Goal: Transaction & Acquisition: Purchase product/service

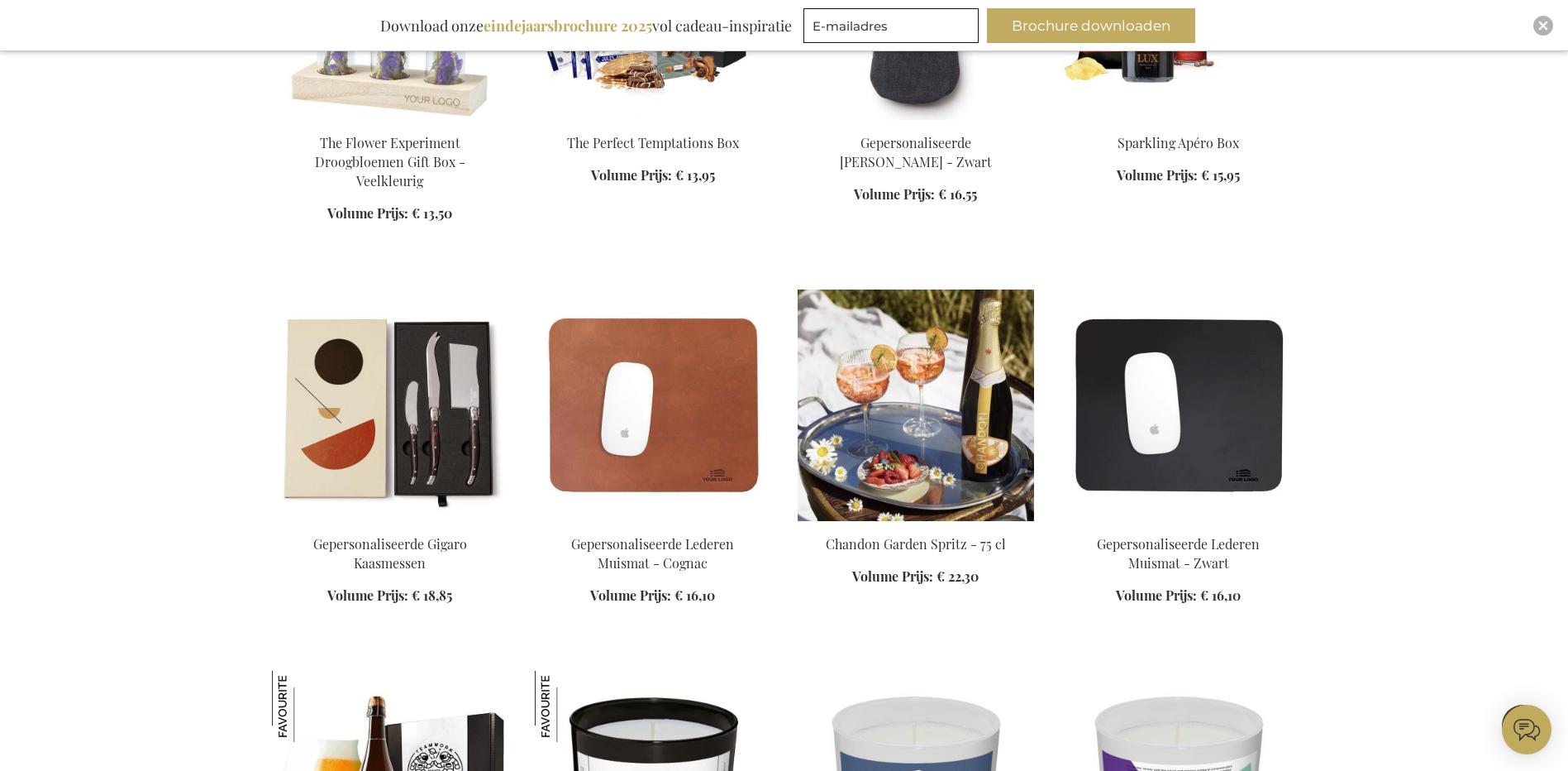
scroll to position [1819, 0]
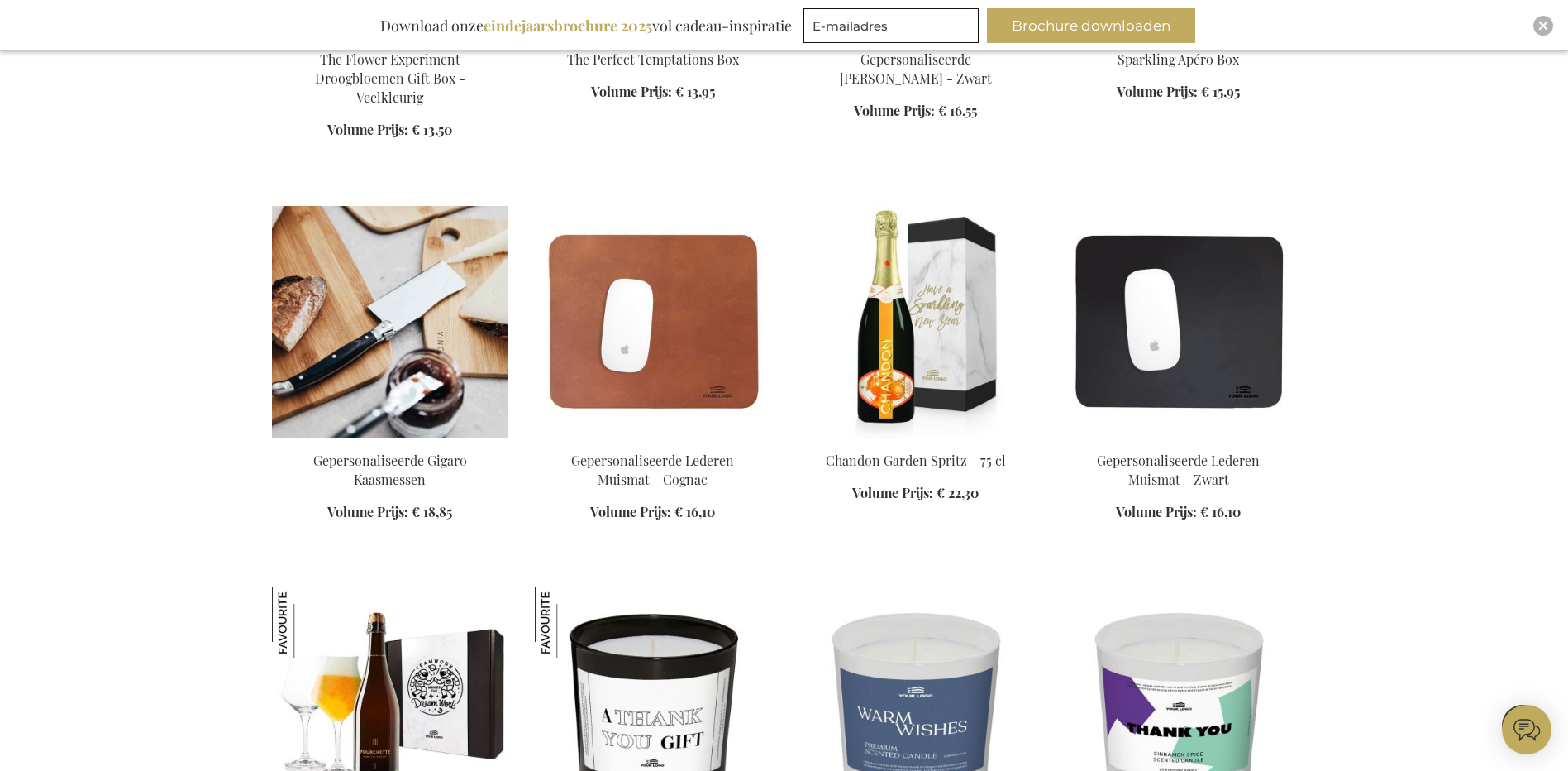
scroll to position [1902, 0]
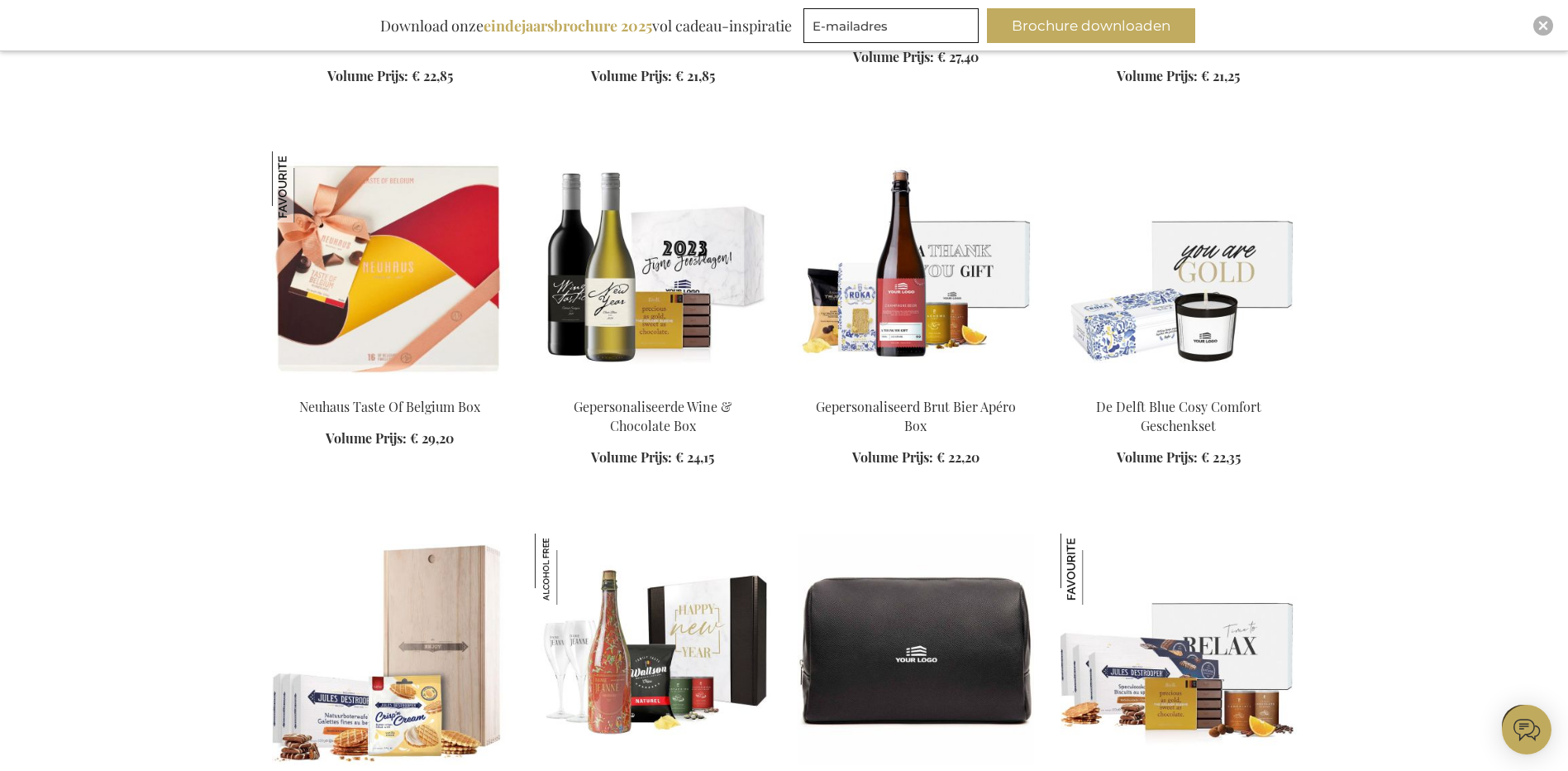
scroll to position [5127, 0]
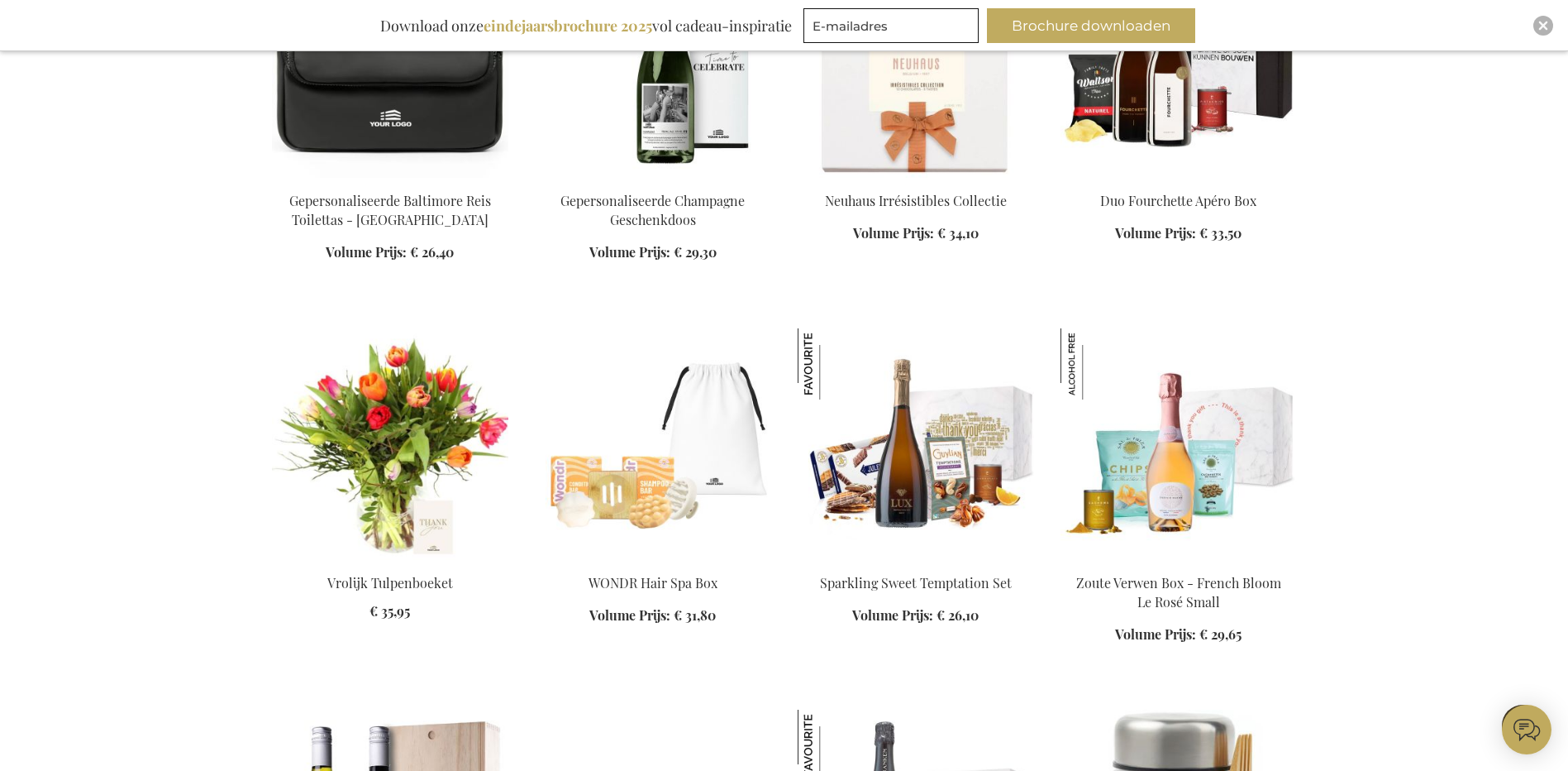
scroll to position [6451, 0]
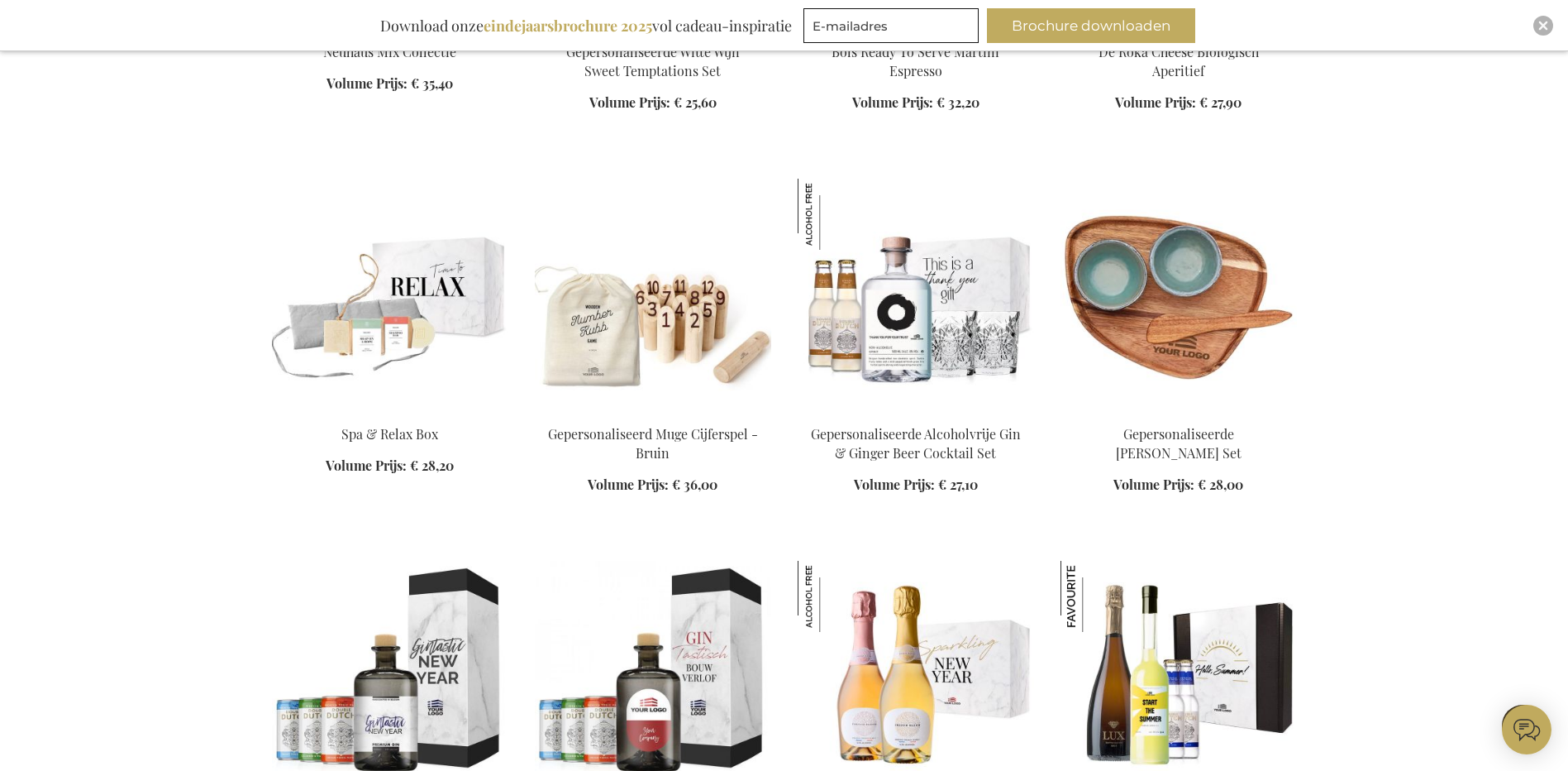
scroll to position [7774, 0]
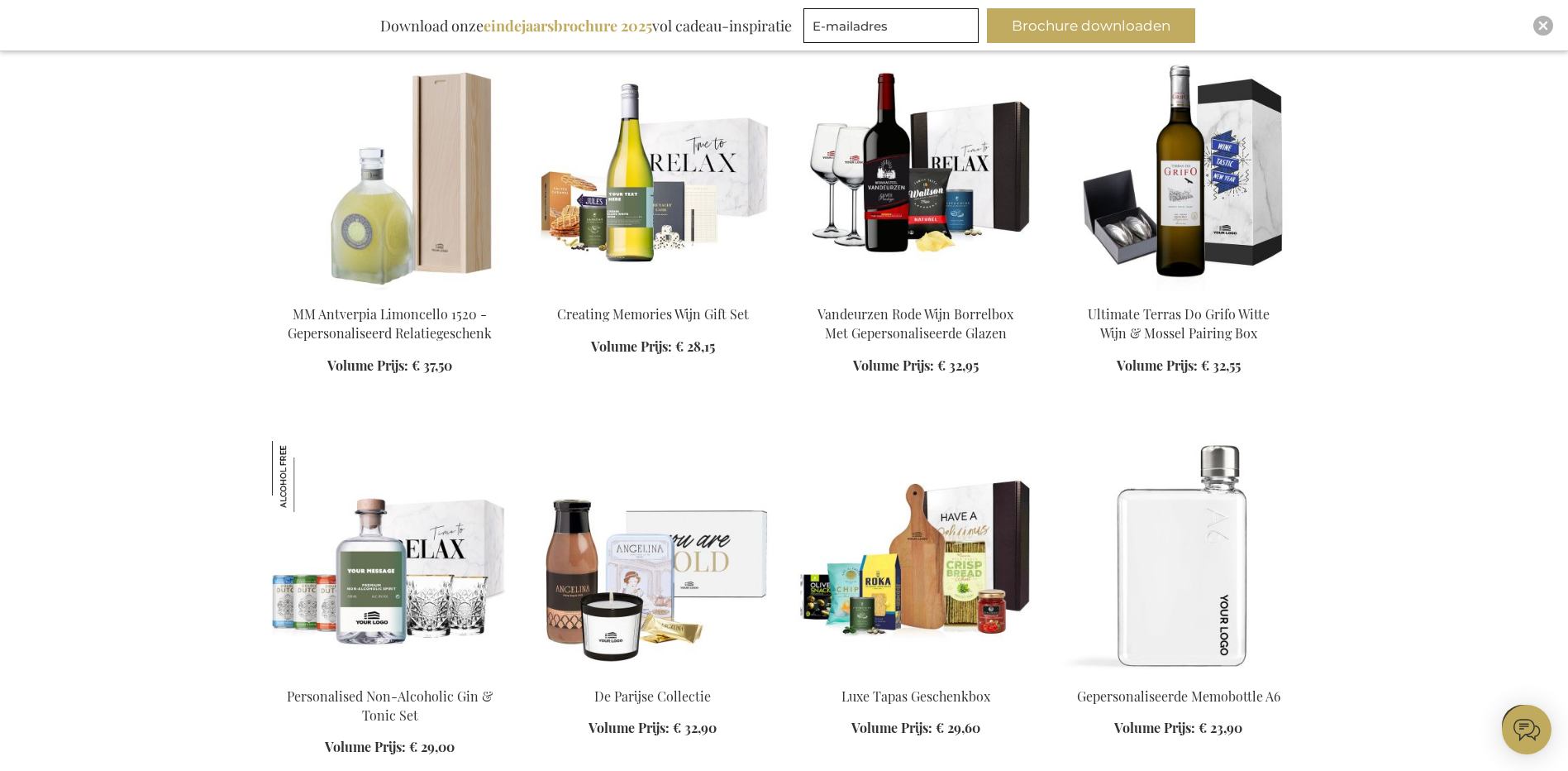
scroll to position [9015, 0]
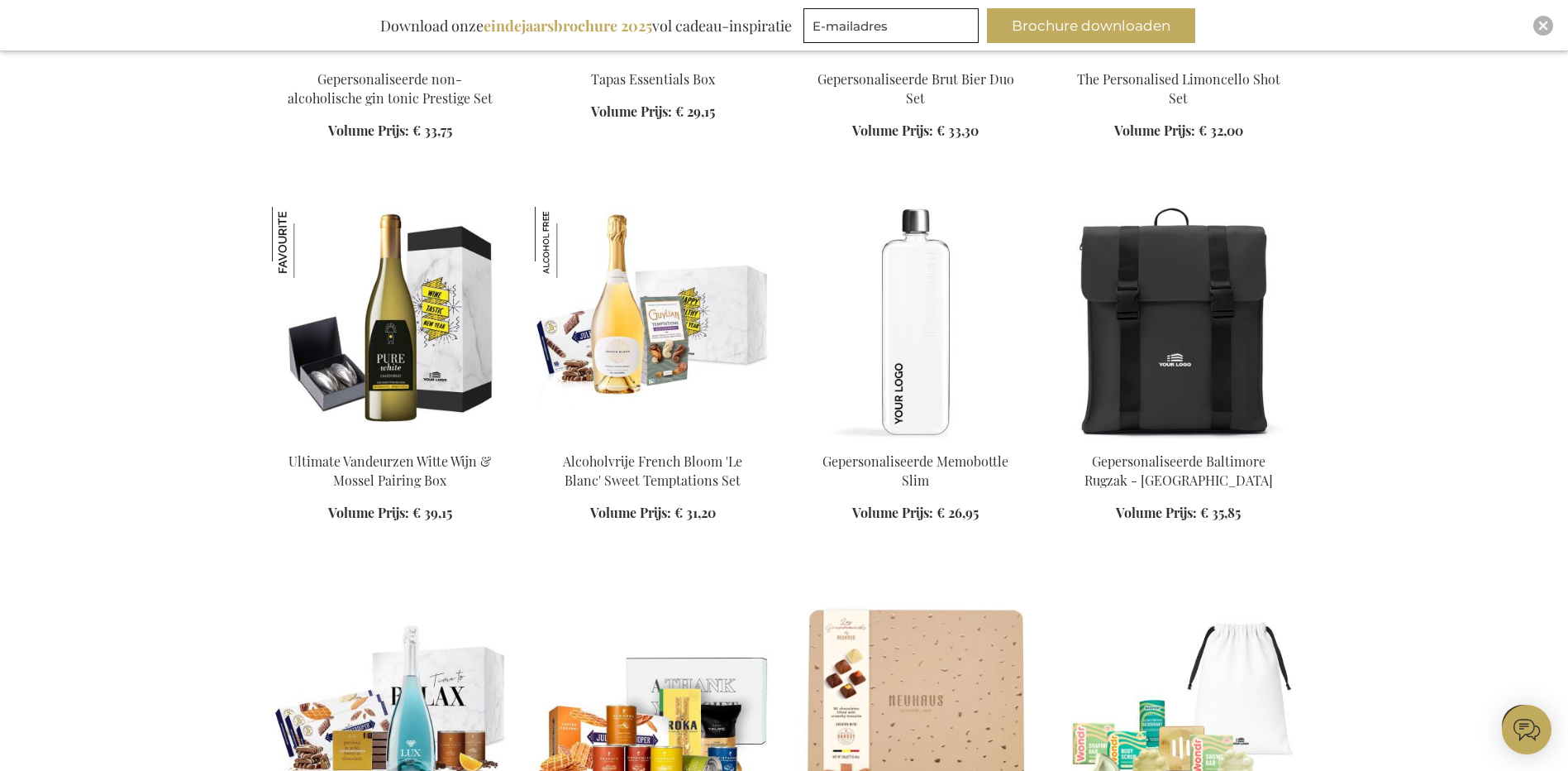
scroll to position [11166, 0]
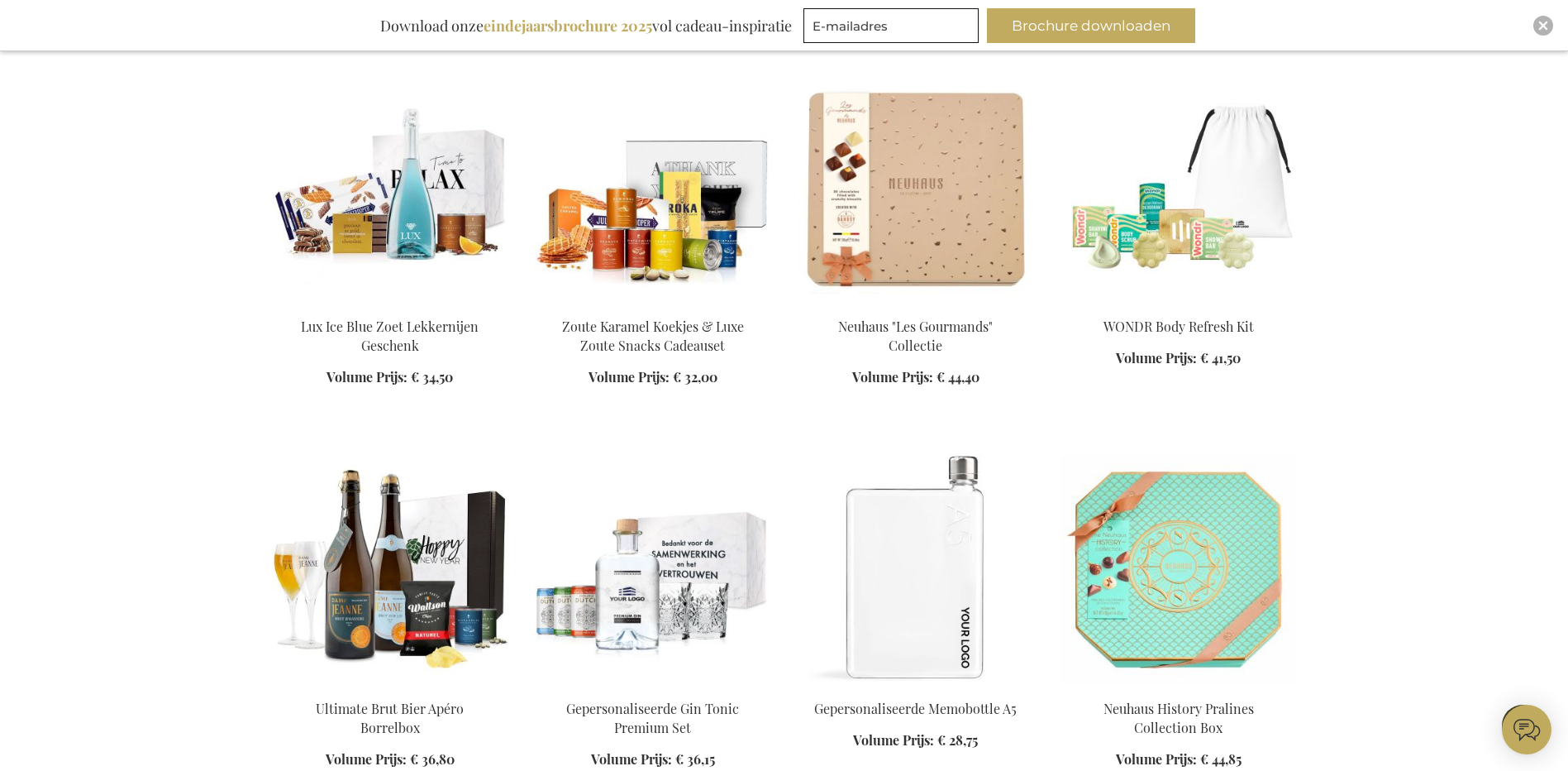
scroll to position [11744, 0]
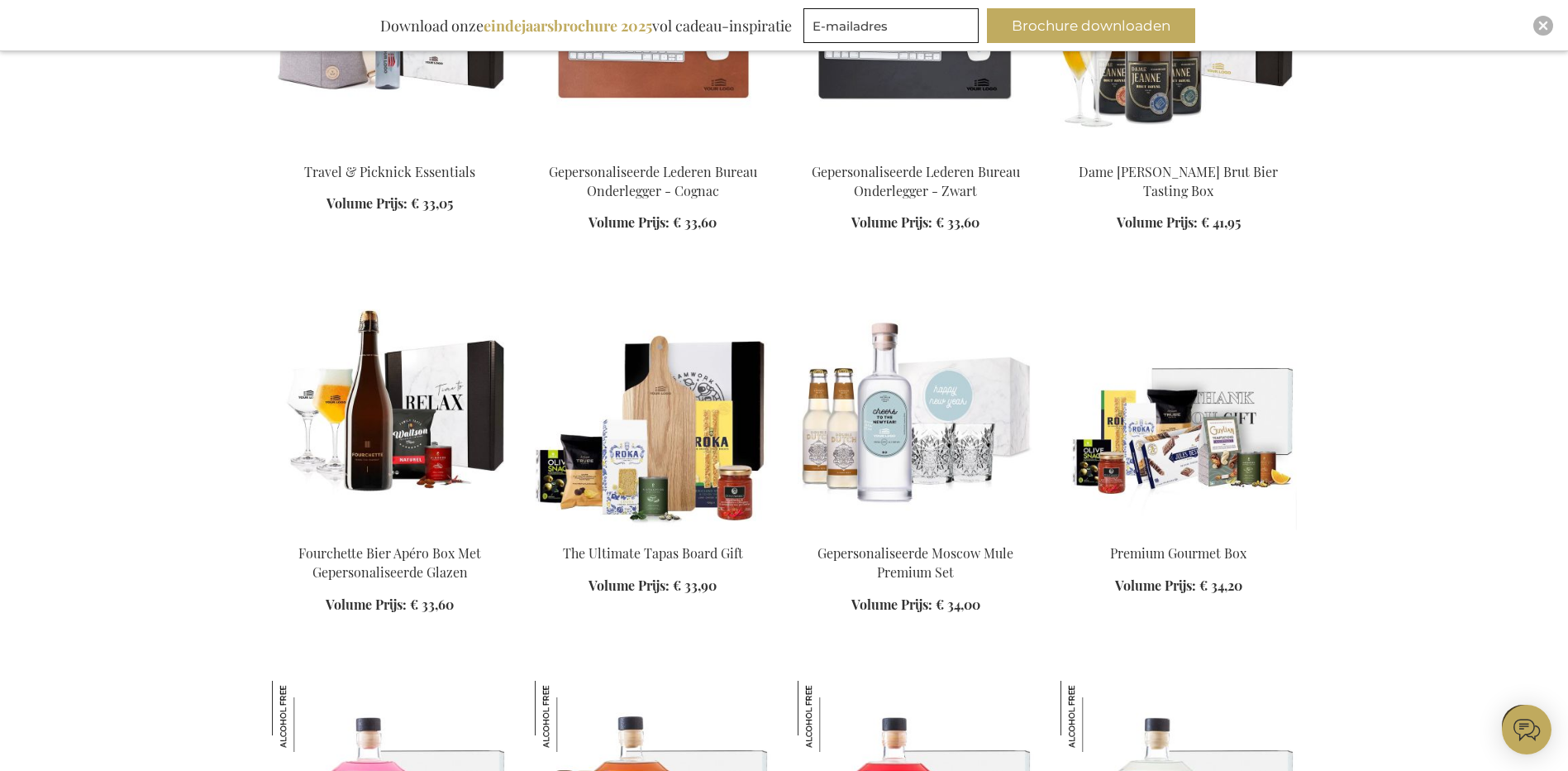
scroll to position [12654, 0]
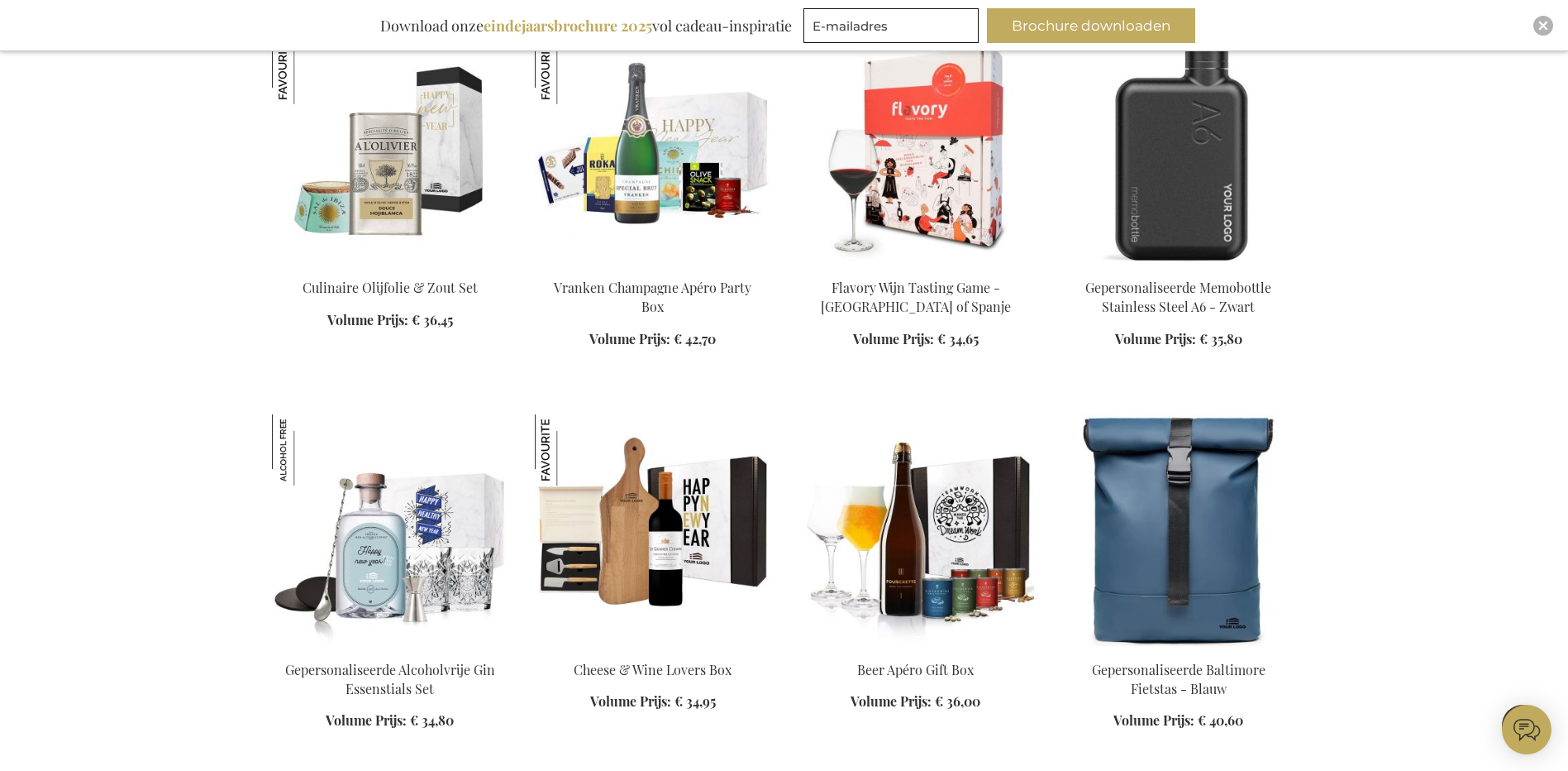
scroll to position [13646, 0]
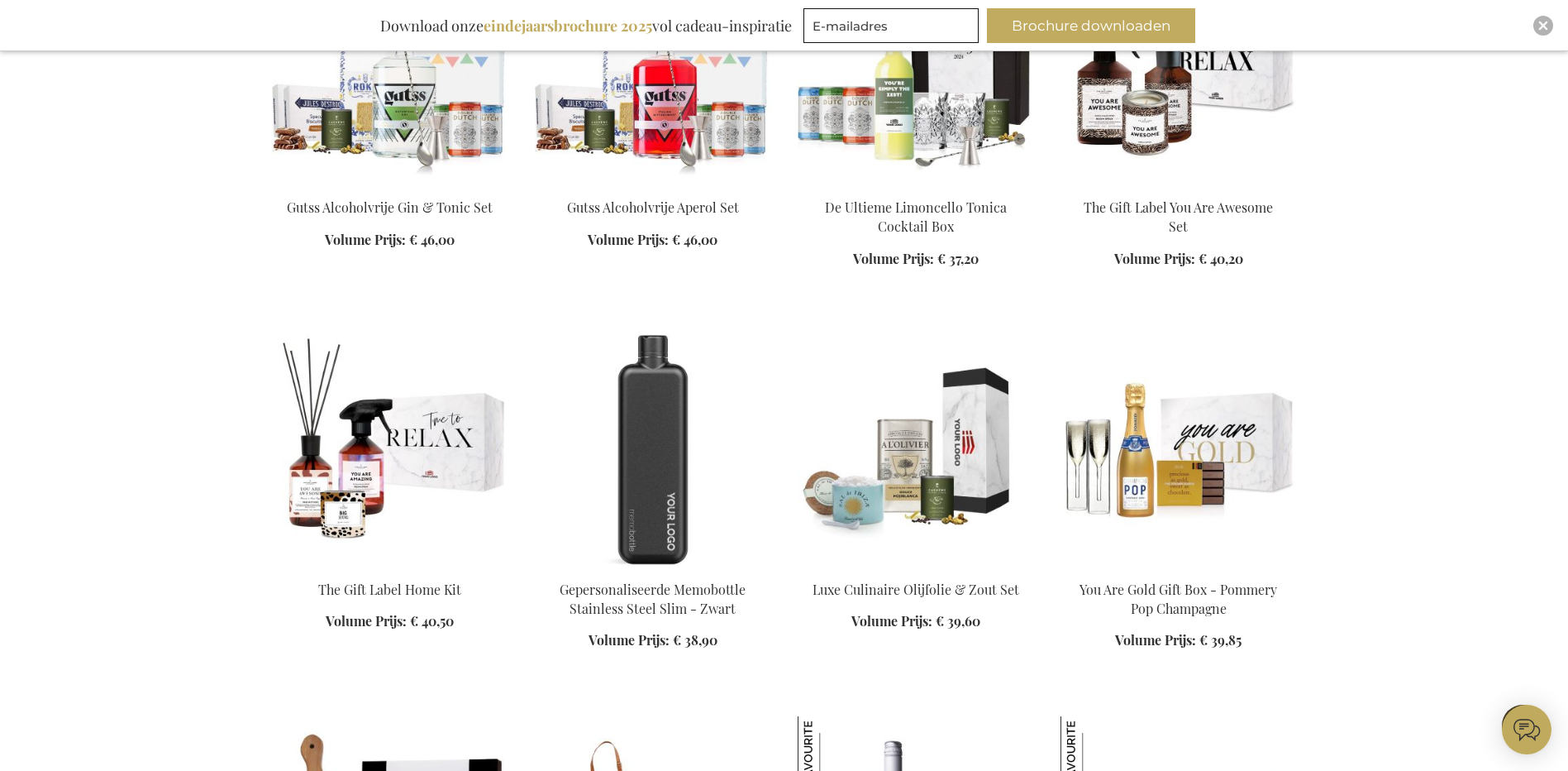
scroll to position [16128, 0]
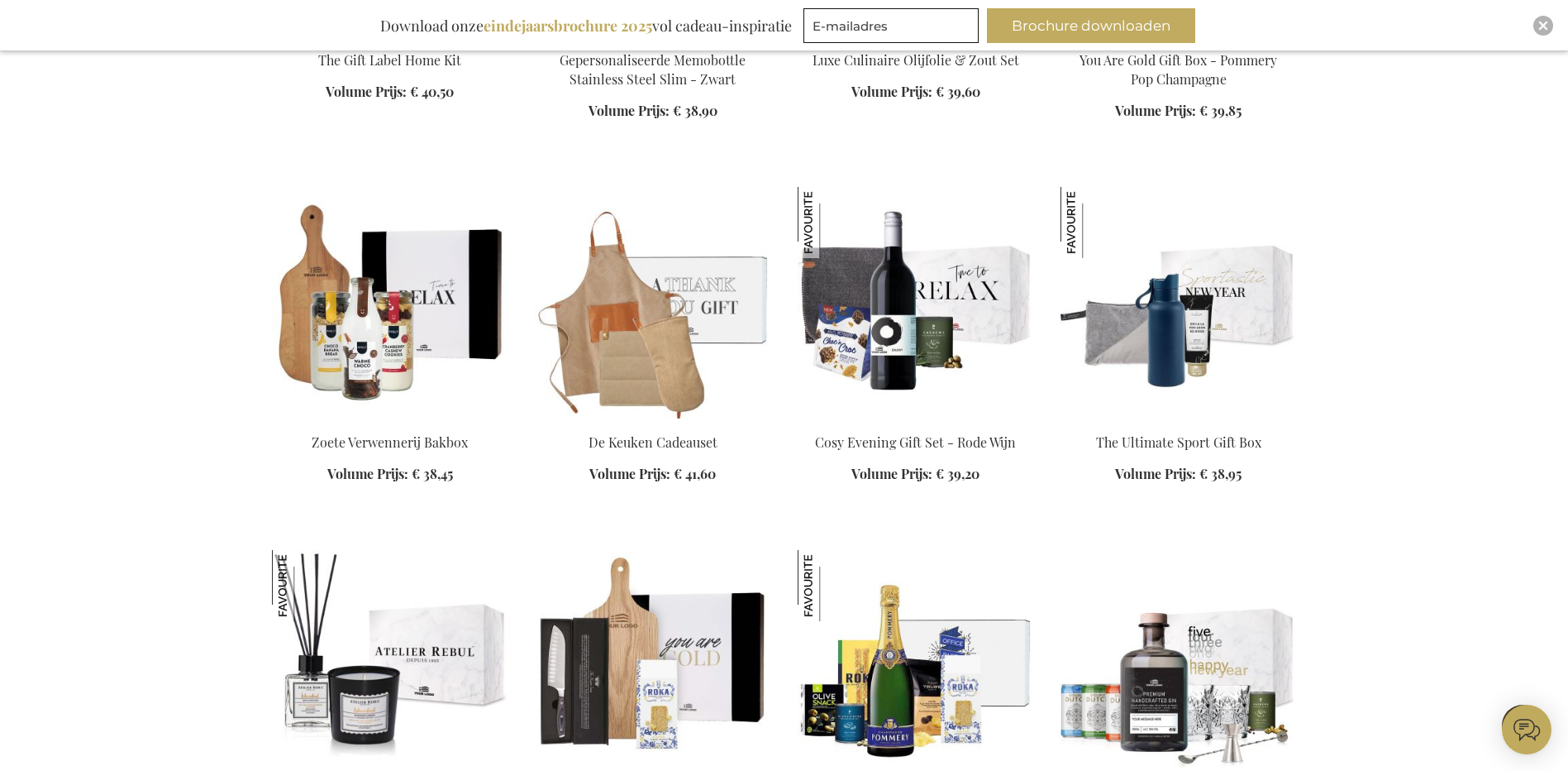
scroll to position [16706, 0]
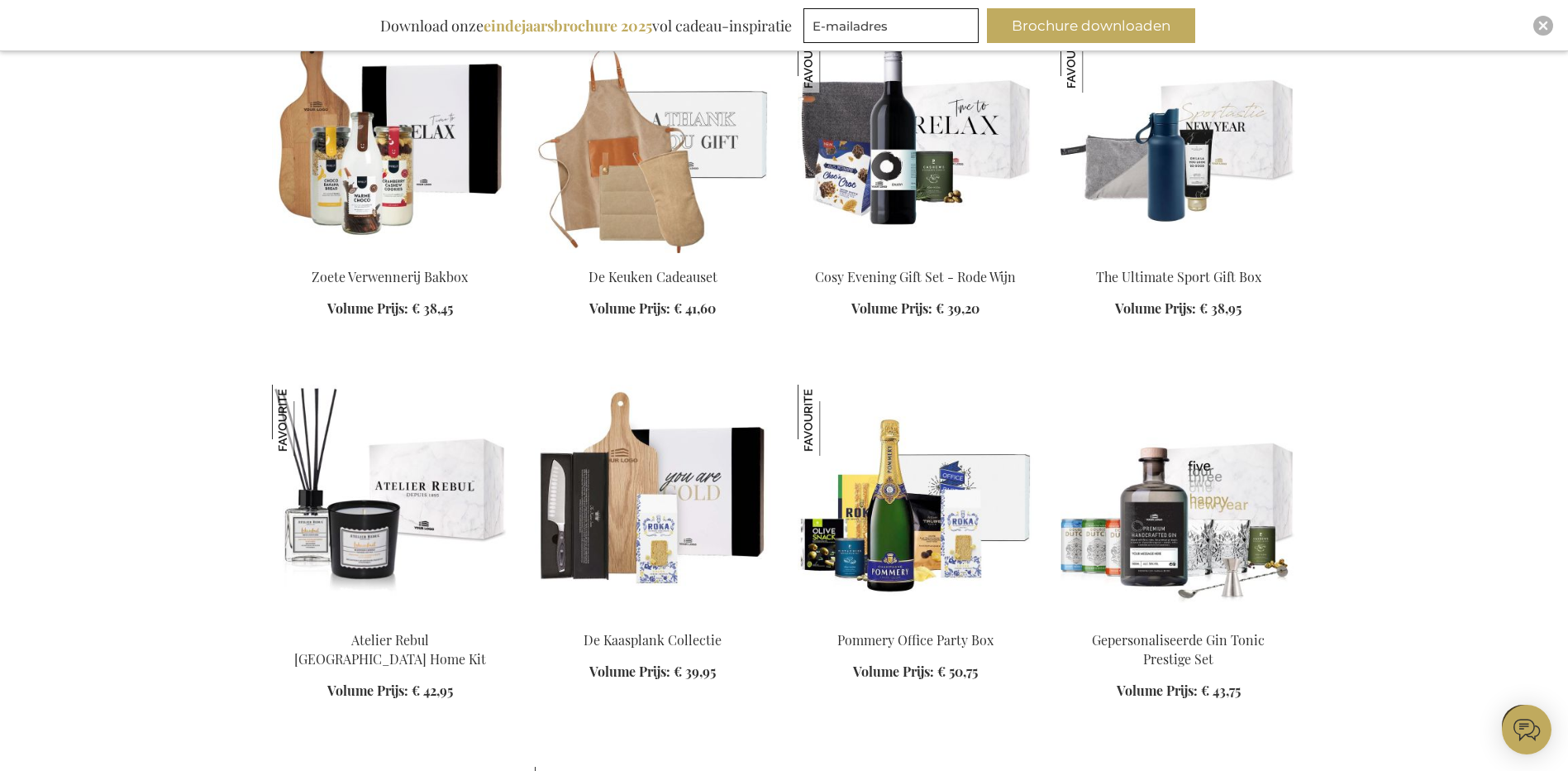
click at [440, 385] on img at bounding box center [390, 500] width 237 height 232
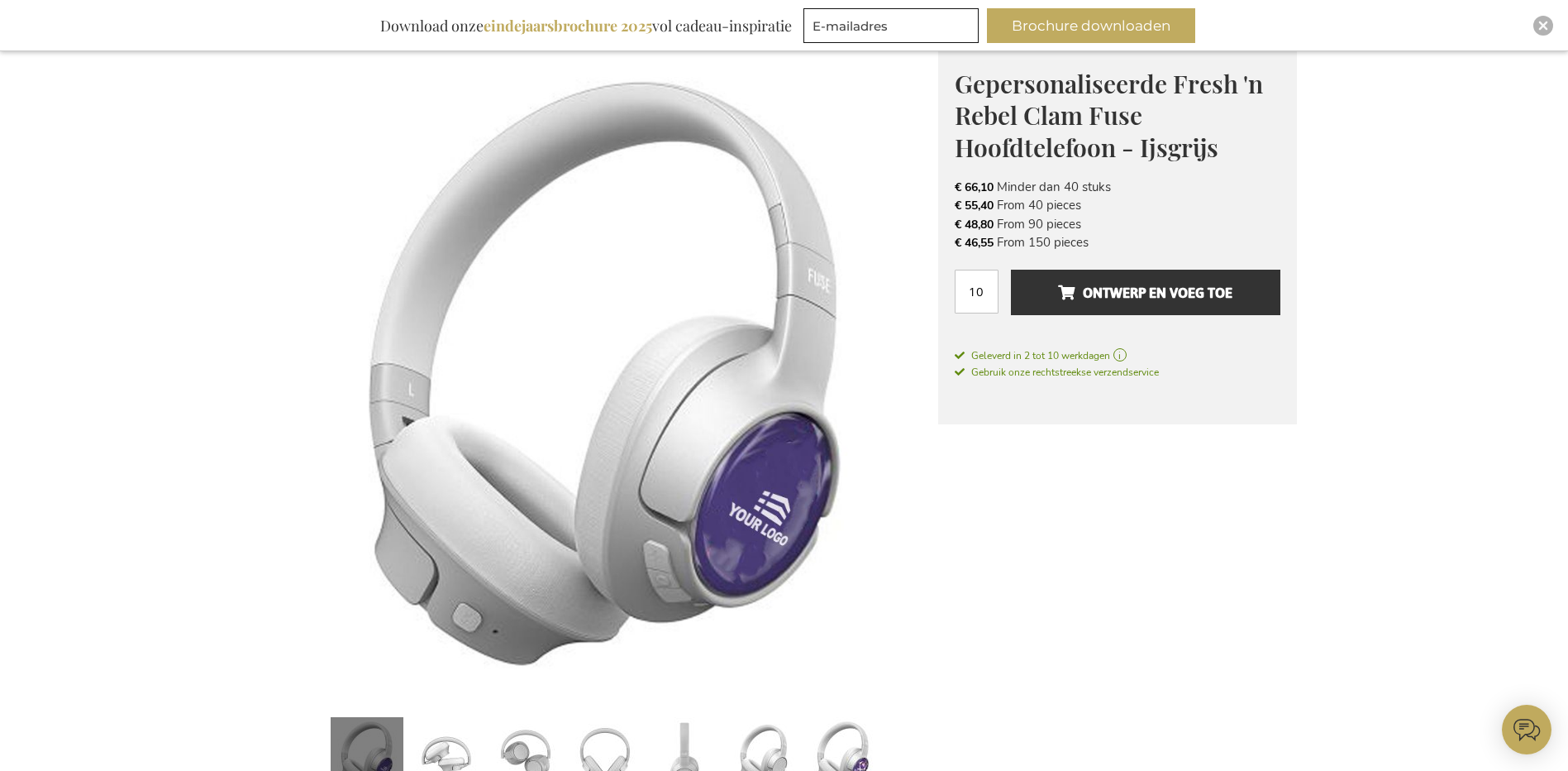
scroll to position [165, 0]
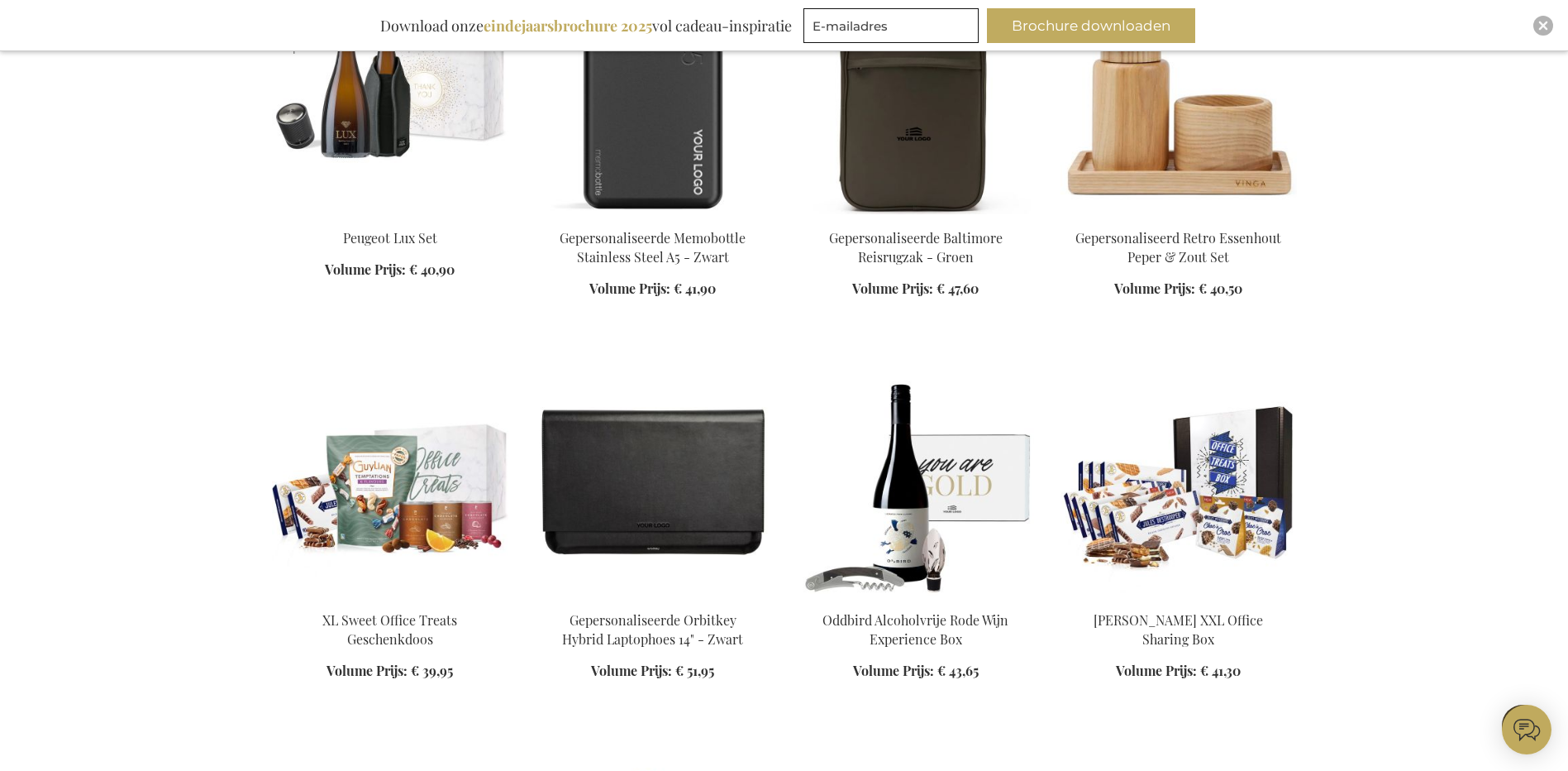
scroll to position [2787, 0]
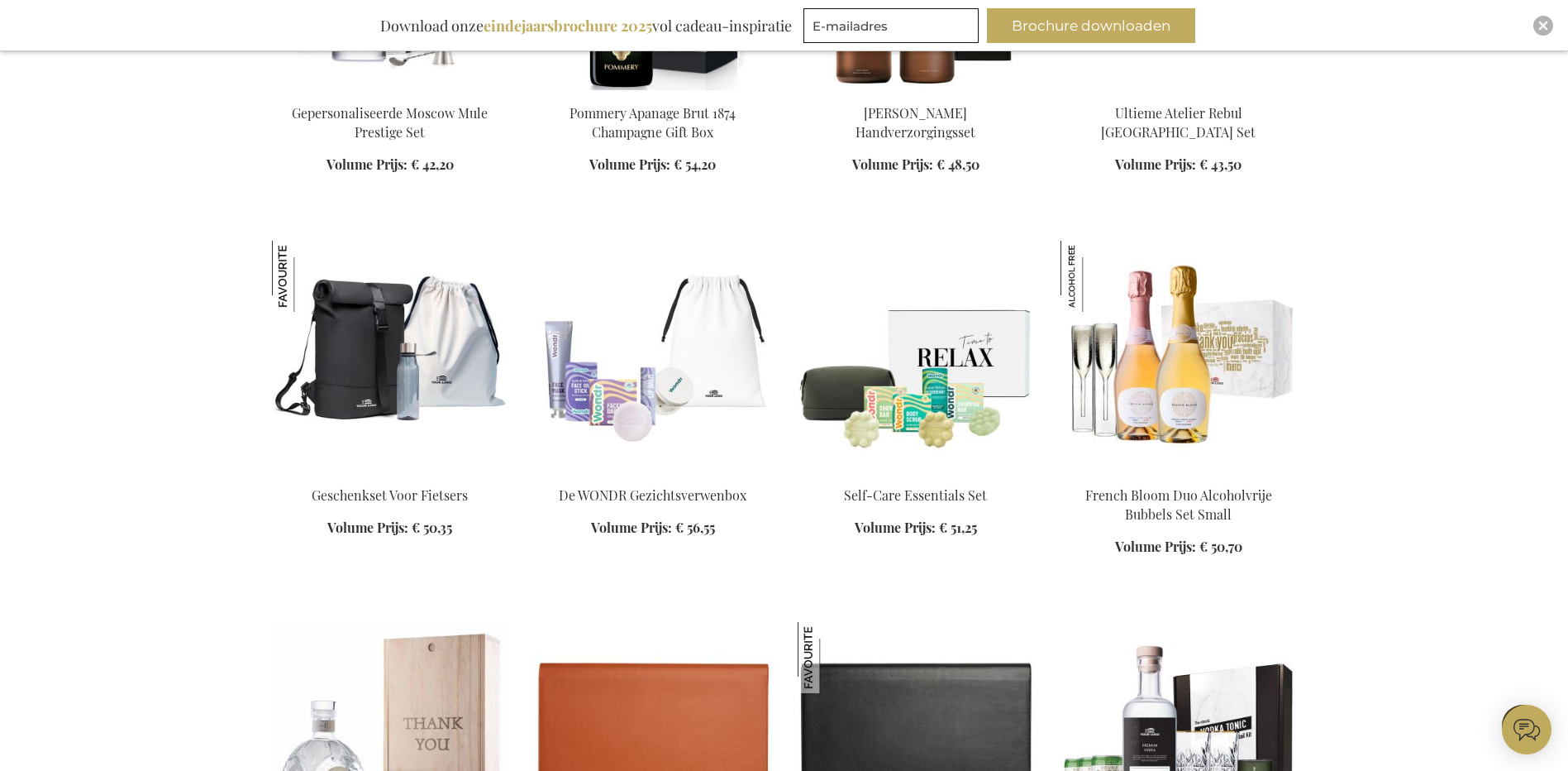
scroll to position [3945, 0]
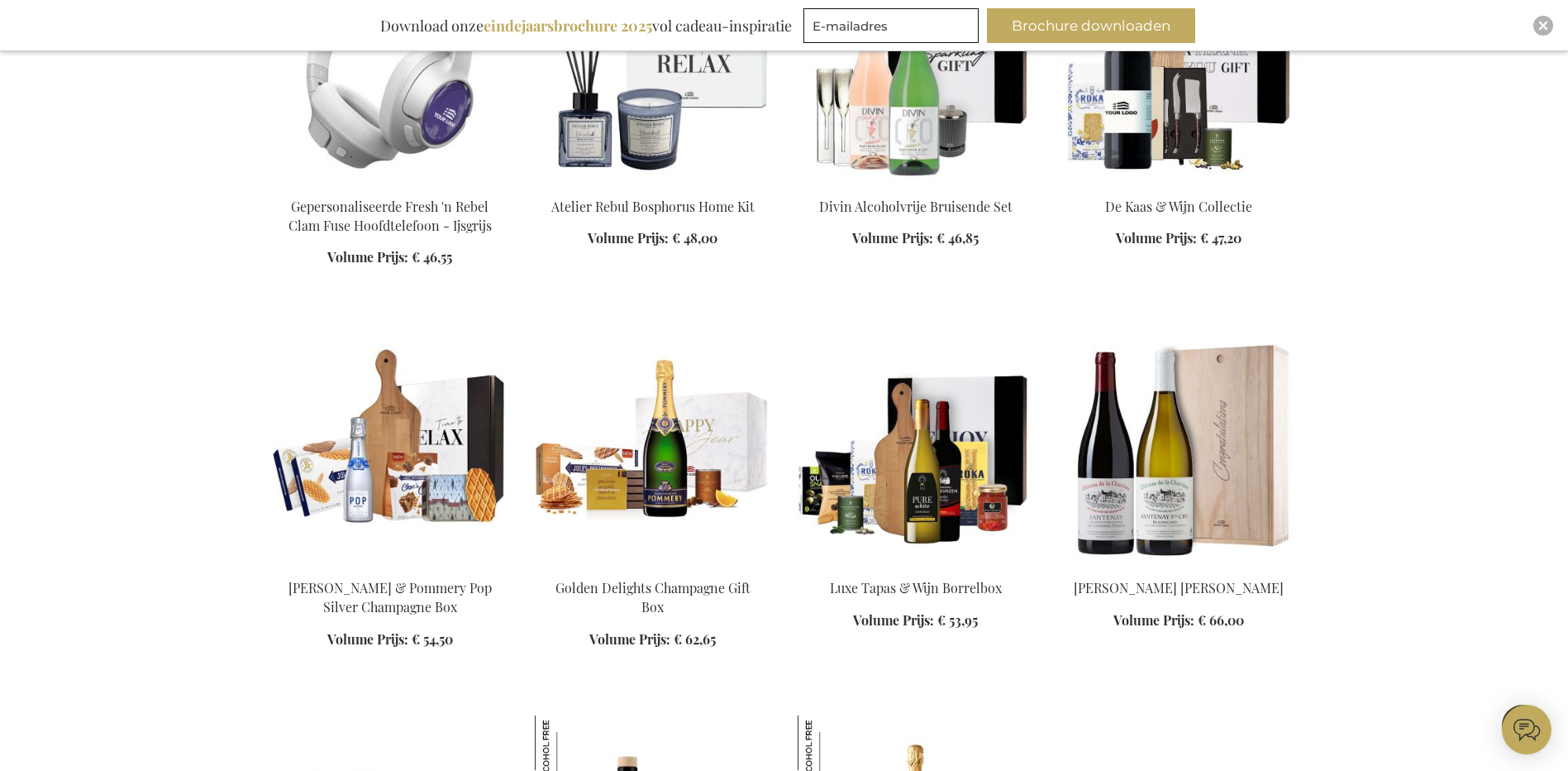
scroll to position [5599, 0]
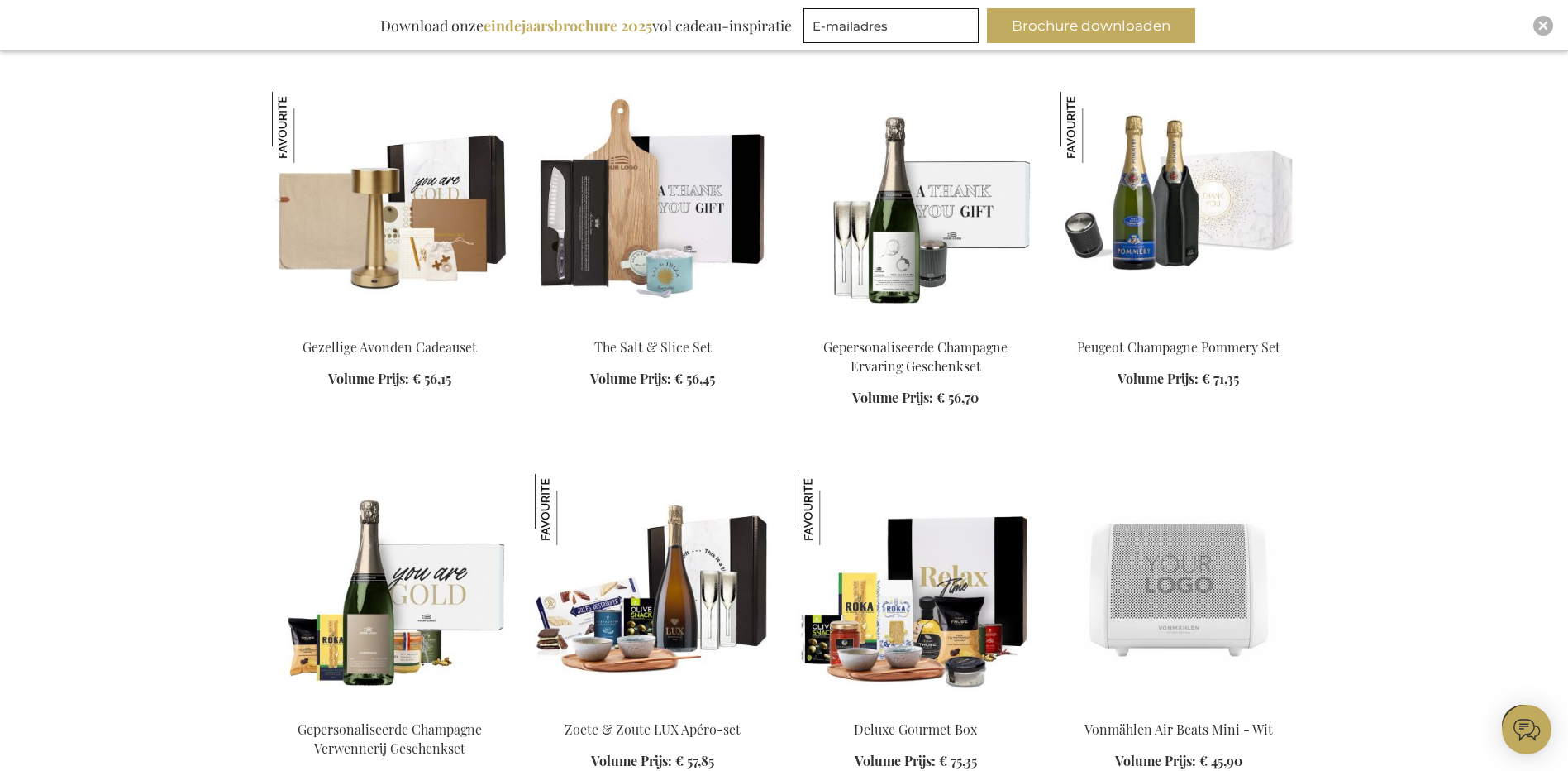
scroll to position [7419, 0]
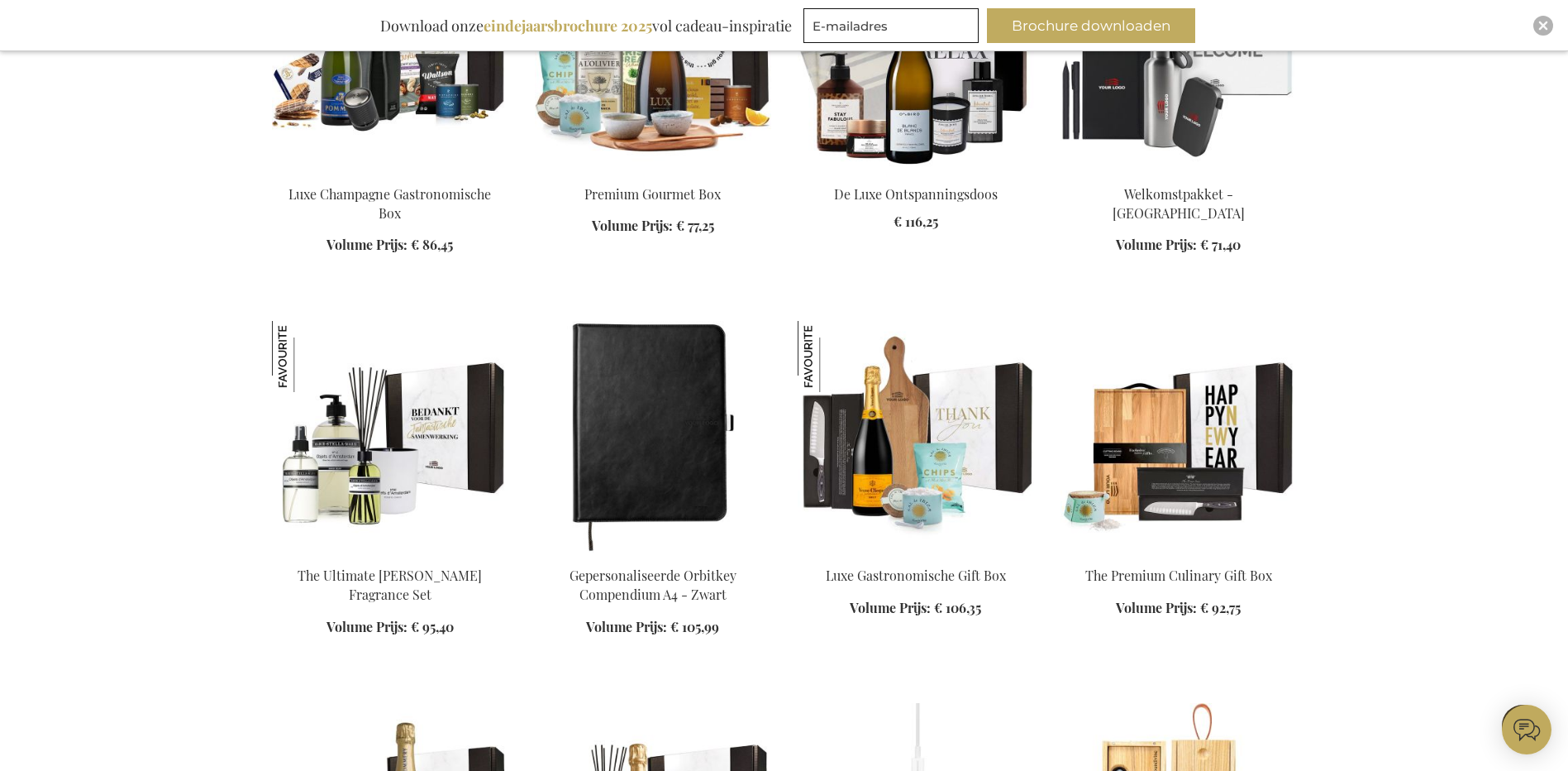
scroll to position [10148, 0]
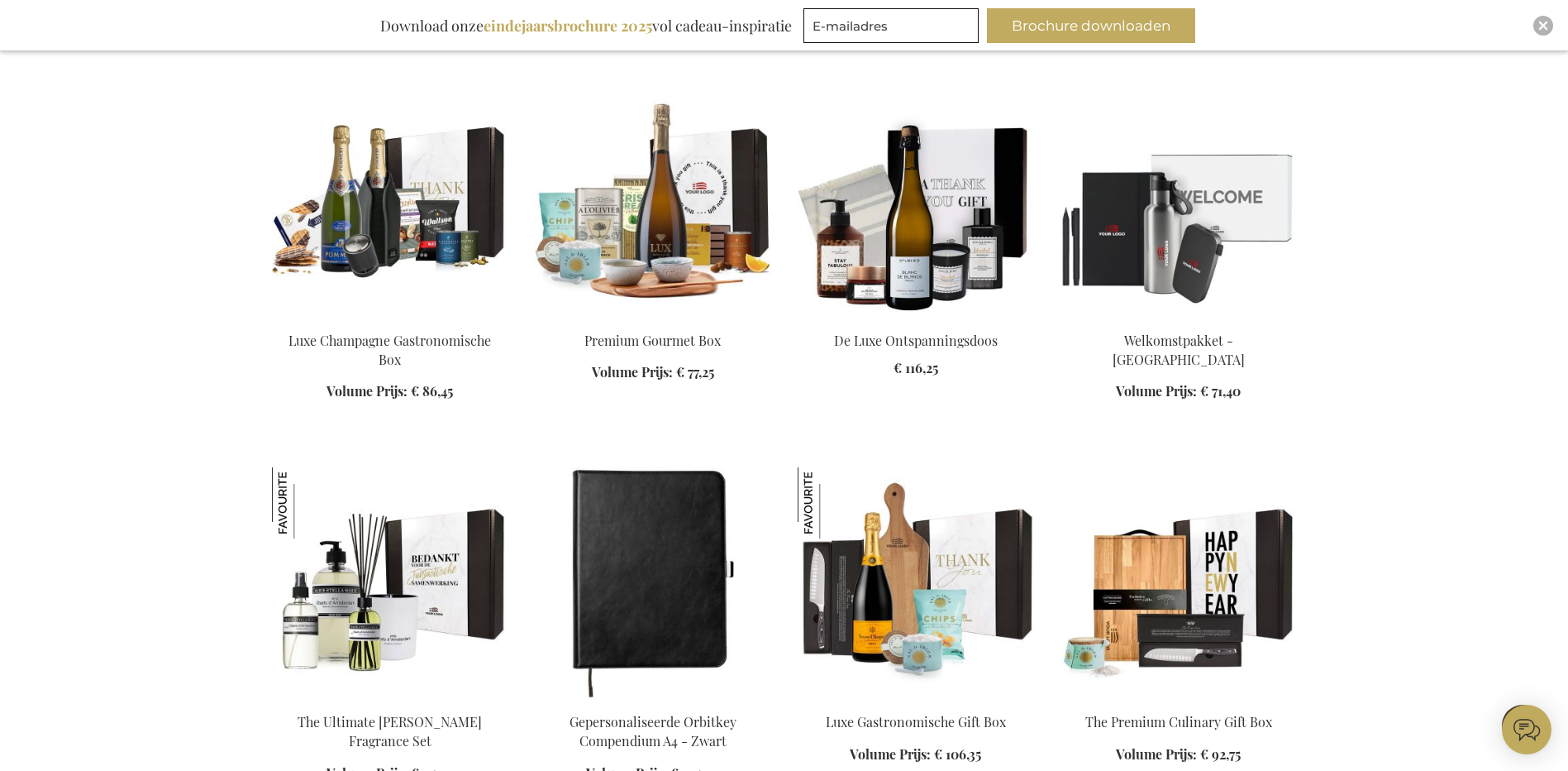
scroll to position [9982, 0]
